Goal: Task Accomplishment & Management: Complete application form

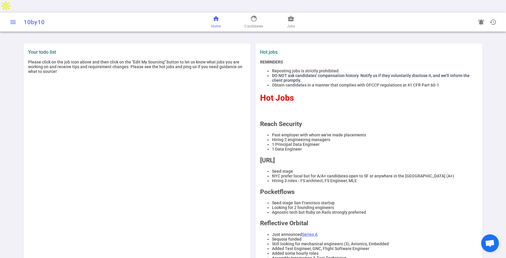
click at [7, 16] on button "menu" at bounding box center [13, 22] width 12 height 12
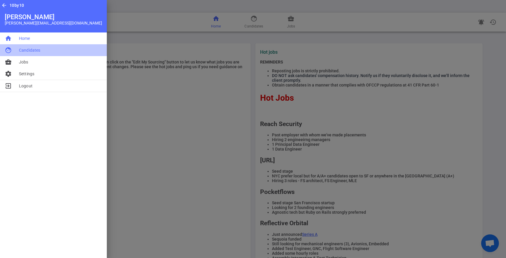
click at [33, 54] on li "face Candidates" at bounding box center [53, 50] width 107 height 12
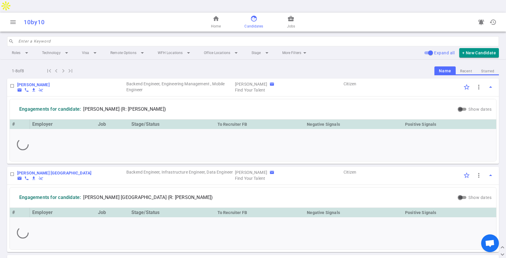
click at [72, 37] on input "search" at bounding box center [256, 41] width 477 height 9
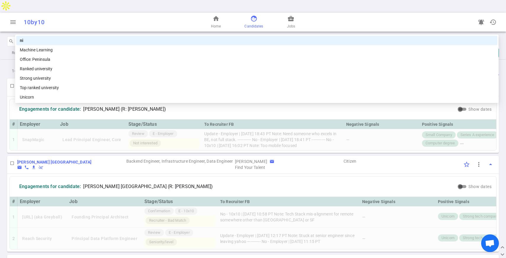
type input "nik"
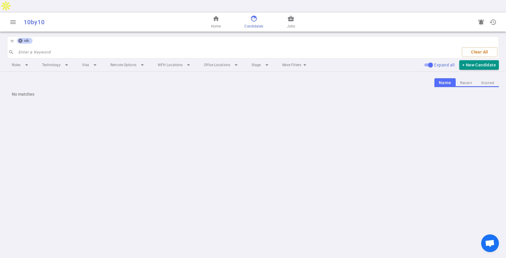
click at [20, 39] on icon at bounding box center [20, 41] width 4 height 4
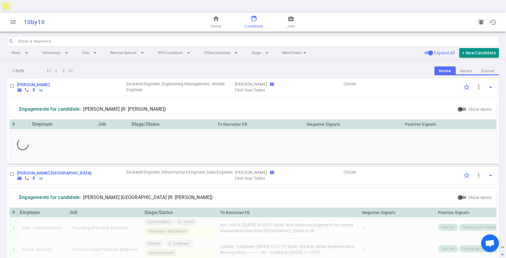
click at [25, 37] on input "search" at bounding box center [256, 41] width 477 height 9
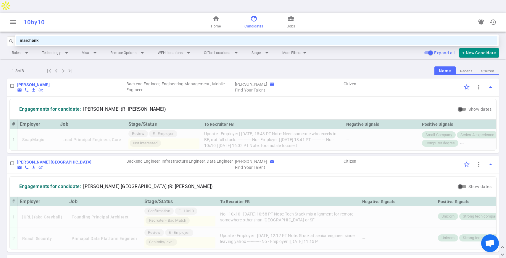
type input "marchenko"
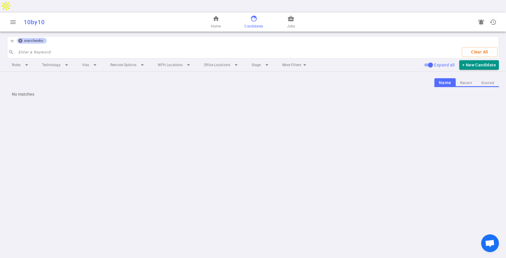
click at [21, 39] on icon at bounding box center [20, 41] width 4 height 4
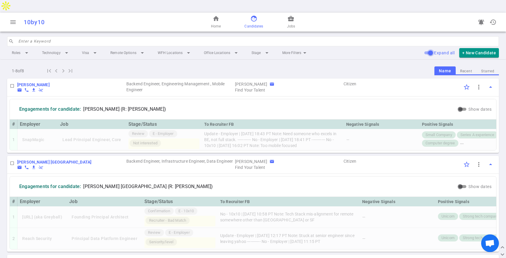
click at [430, 49] on input "Expand all" at bounding box center [430, 52] width 21 height 7
checkbox input "false"
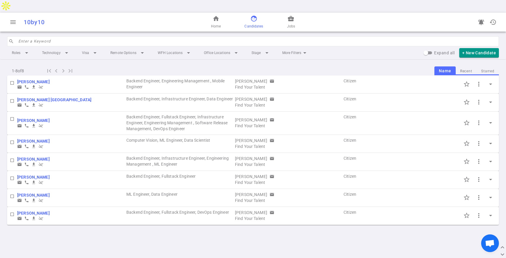
click at [20, 37] on input "search" at bounding box center [256, 41] width 477 height 9
click at [292, 48] on li "More Filters arrow_drop_down" at bounding box center [294, 53] width 35 height 11
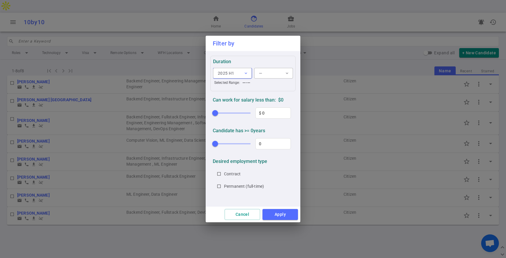
click at [243, 74] on span "expand_more" at bounding box center [245, 73] width 5 height 5
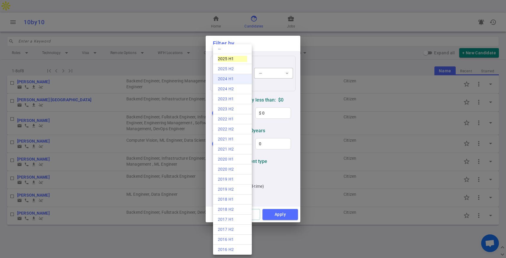
click at [240, 79] on div "2024 H1" at bounding box center [232, 79] width 29 height 6
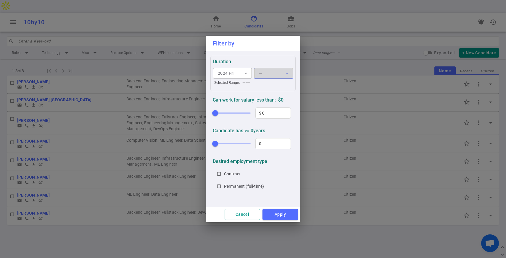
click at [274, 72] on button "— expand_more" at bounding box center [273, 73] width 39 height 11
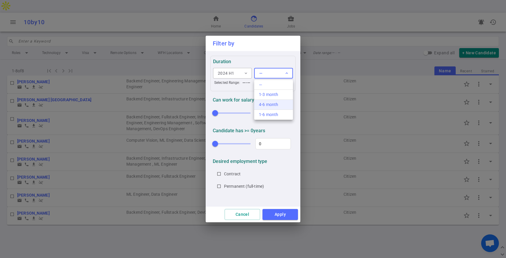
click at [274, 106] on div "4-6 month" at bounding box center [273, 105] width 29 height 6
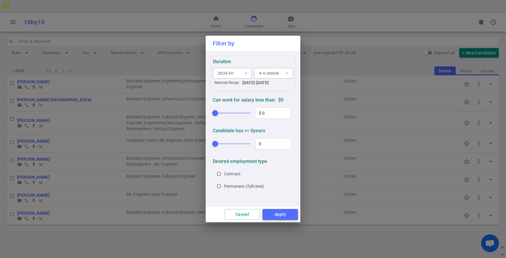
click at [282, 216] on button "Apply" at bounding box center [279, 214] width 35 height 11
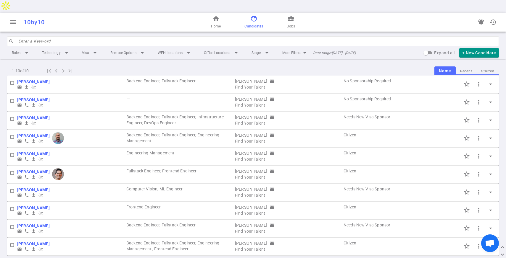
scroll to position [1, 0]
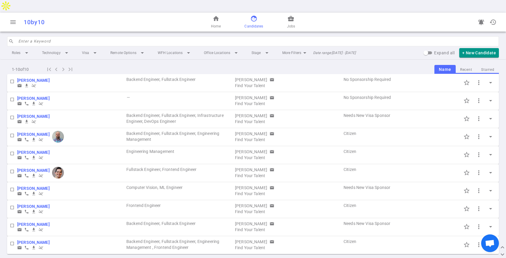
click at [178, 37] on input "search" at bounding box center [256, 41] width 477 height 9
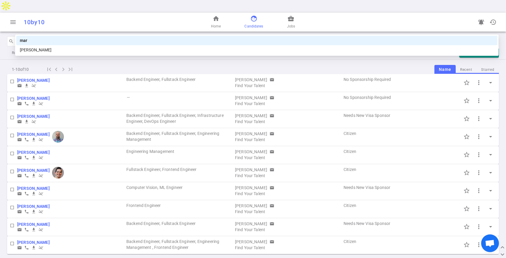
type input "march"
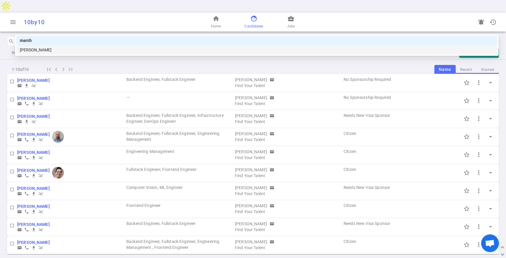
scroll to position [0, 0]
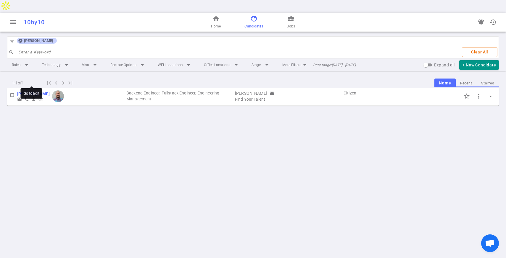
click at [41, 92] on b "[PERSON_NAME]" at bounding box center [33, 94] width 33 height 5
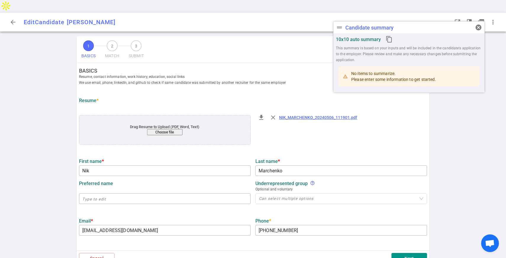
type input "Nik"
type input "Marchenko"
type input "[EMAIL_ADDRESS][DOMAIN_NAME]"
type input "[PHONE_NUMBER]"
type input "[URL][DOMAIN_NAME]"
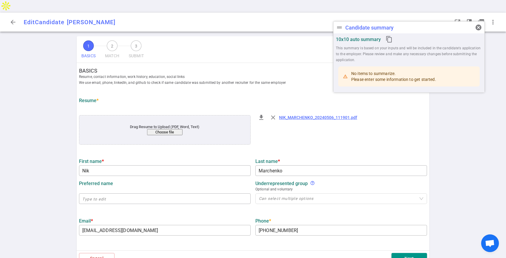
type input "Mothership"
type textarea "Sta Software Engineer - Full Stack"
type input "11"
type input "[PERSON_NAME] Mosc Ow State Tec Hnic [GEOGRAPHIC_DATA]"
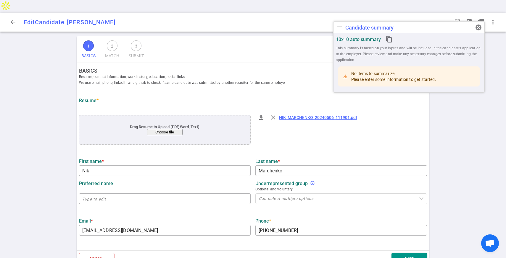
type input "Computer Science"
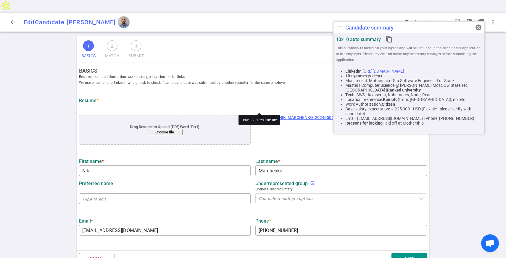
click at [260, 114] on span "file_download" at bounding box center [261, 117] width 7 height 7
